Goal: Information Seeking & Learning: Find specific page/section

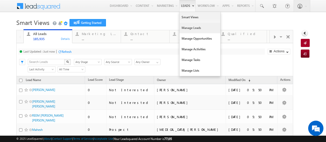
click at [182, 29] on link "Manage Leads" at bounding box center [200, 28] width 41 height 11
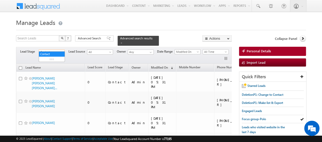
click at [57, 50] on span "Contact" at bounding box center [51, 52] width 24 height 5
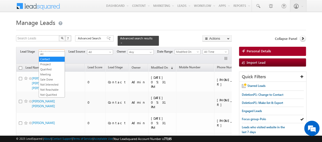
click at [89, 26] on h1 "Manage Leads" at bounding box center [161, 22] width 290 height 10
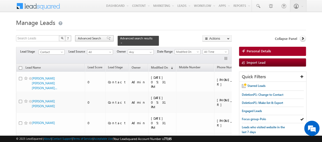
click at [97, 40] on span "Advanced Search" at bounding box center [90, 38] width 25 height 5
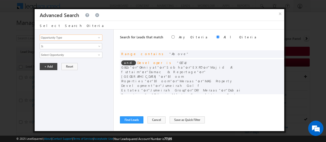
click at [97, 40] on input "Opportunity Type" at bounding box center [71, 38] width 63 height 6
type input "lead a"
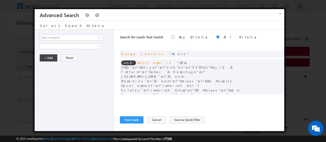
click at [240, 122] on div "Find Leads ReLoad Cancel Save as Quick Filter" at bounding box center [202, 120] width 164 height 7
click at [67, 39] on input at bounding box center [71, 38] width 63 height 6
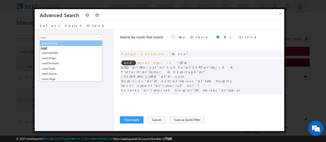
click at [63, 42] on link "Lead Activity" at bounding box center [71, 44] width 63 height 6
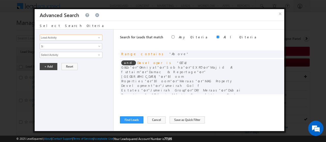
type input "Lead Activity"
click at [63, 54] on input "Select Activity" at bounding box center [71, 55] width 63 height 6
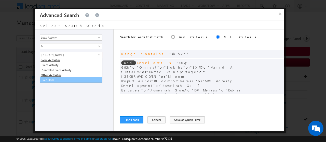
click at [62, 81] on link "Sale Done" at bounding box center [71, 80] width 63 height 6
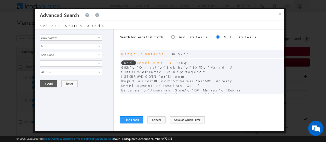
type input "Sale Done"
click at [48, 84] on button "+ Add" at bounding box center [49, 84] width 18 height 7
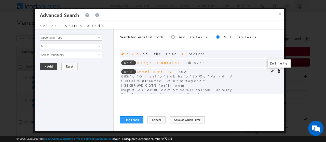
click at [277, 72] on span at bounding box center [279, 72] width 4 height 4
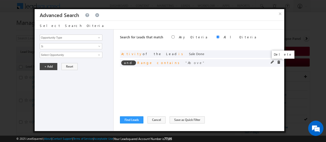
click at [280, 61] on span at bounding box center [279, 63] width 4 height 4
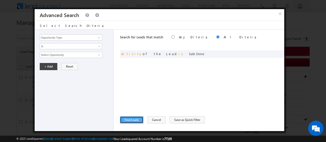
click at [121, 122] on button "Find Leads" at bounding box center [131, 120] width 23 height 7
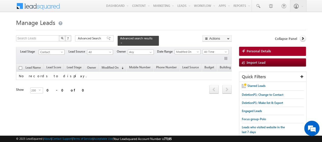
click at [50, 50] on span "Contact" at bounding box center [51, 52] width 24 height 5
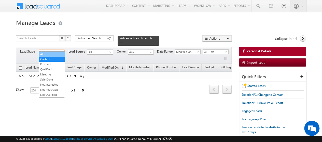
click at [50, 54] on link "All" at bounding box center [52, 54] width 26 height 5
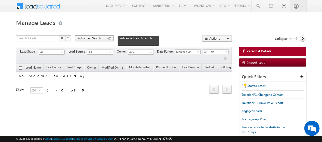
click at [100, 37] on span "Advanced Search" at bounding box center [90, 38] width 25 height 5
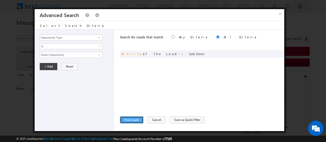
click at [127, 118] on button "Find Leads" at bounding box center [131, 120] width 23 height 7
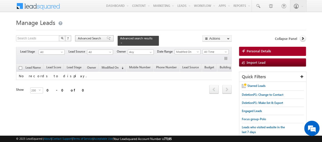
click at [89, 37] on span "Advanced Search" at bounding box center [90, 38] width 25 height 5
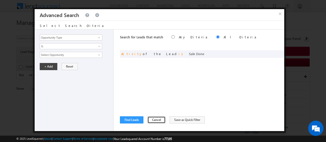
click at [152, 120] on button "Cancel" at bounding box center [157, 120] width 18 height 7
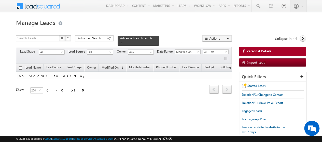
click at [16, 9] on span at bounding box center [19, 5] width 7 height 8
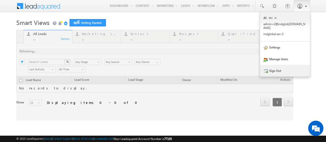
click at [275, 67] on link "Sign Out" at bounding box center [285, 71] width 50 height 12
